Goal: Transaction & Acquisition: Purchase product/service

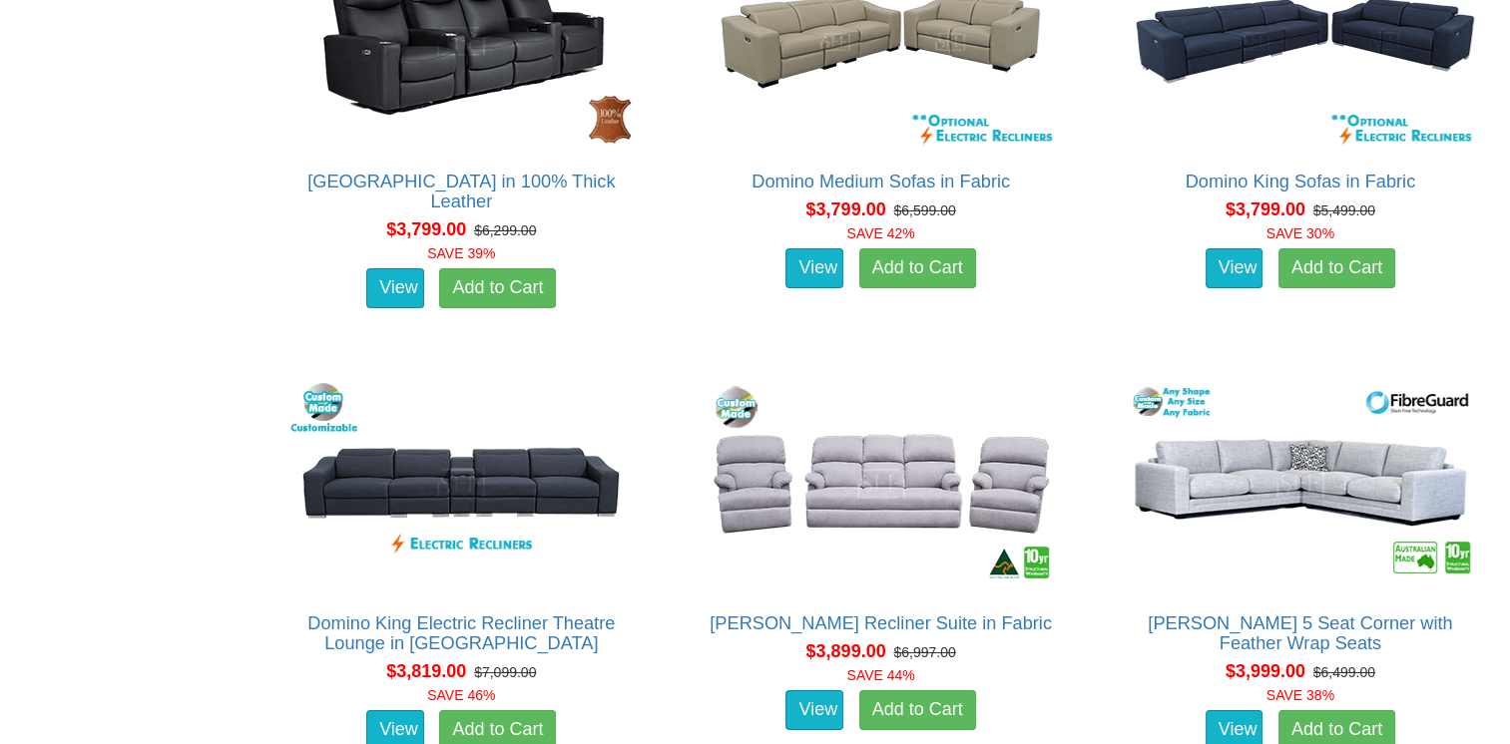
scroll to position [7285, 0]
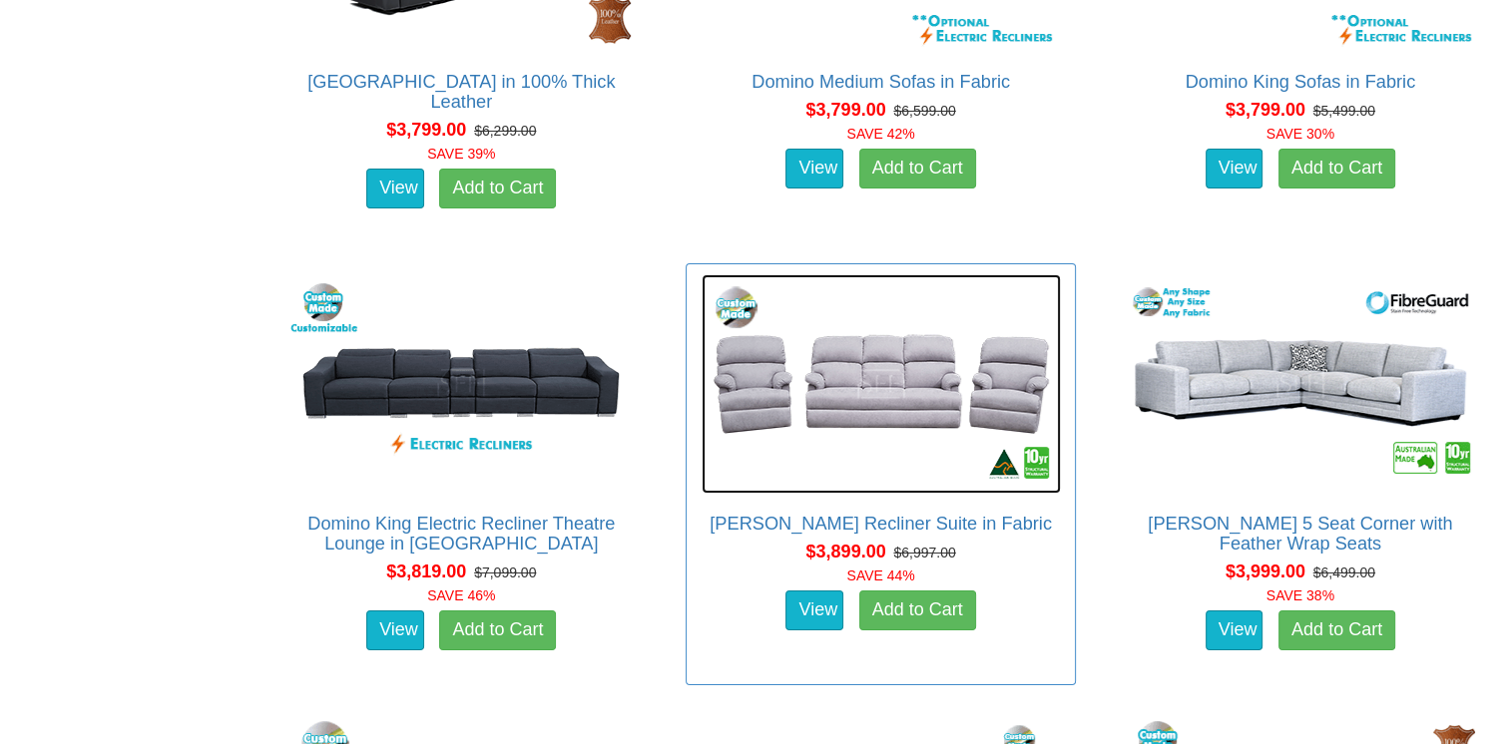
click at [914, 415] on img at bounding box center [881, 384] width 359 height 220
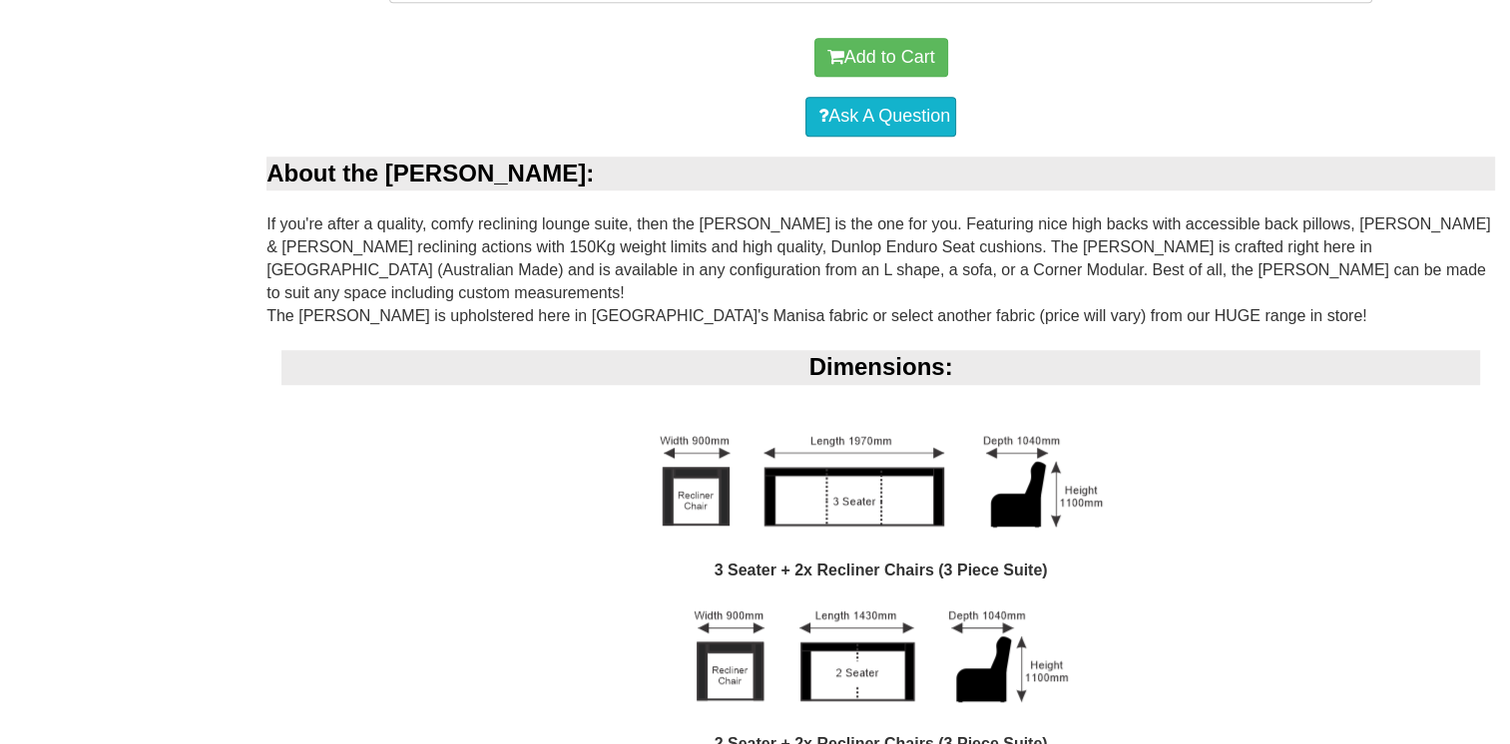
scroll to position [1397, 0]
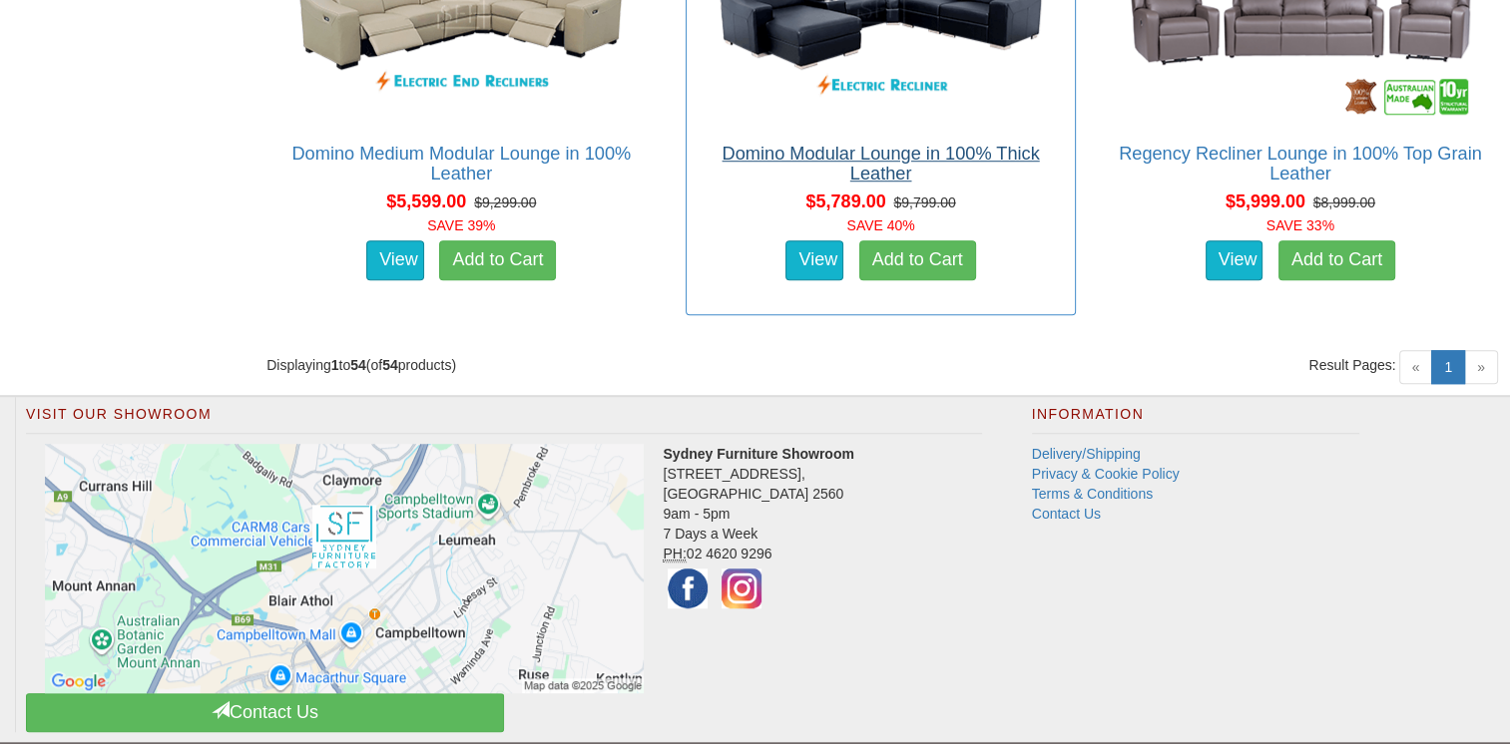
scroll to position [9028, 0]
